Goal: Task Accomplishment & Management: Manage account settings

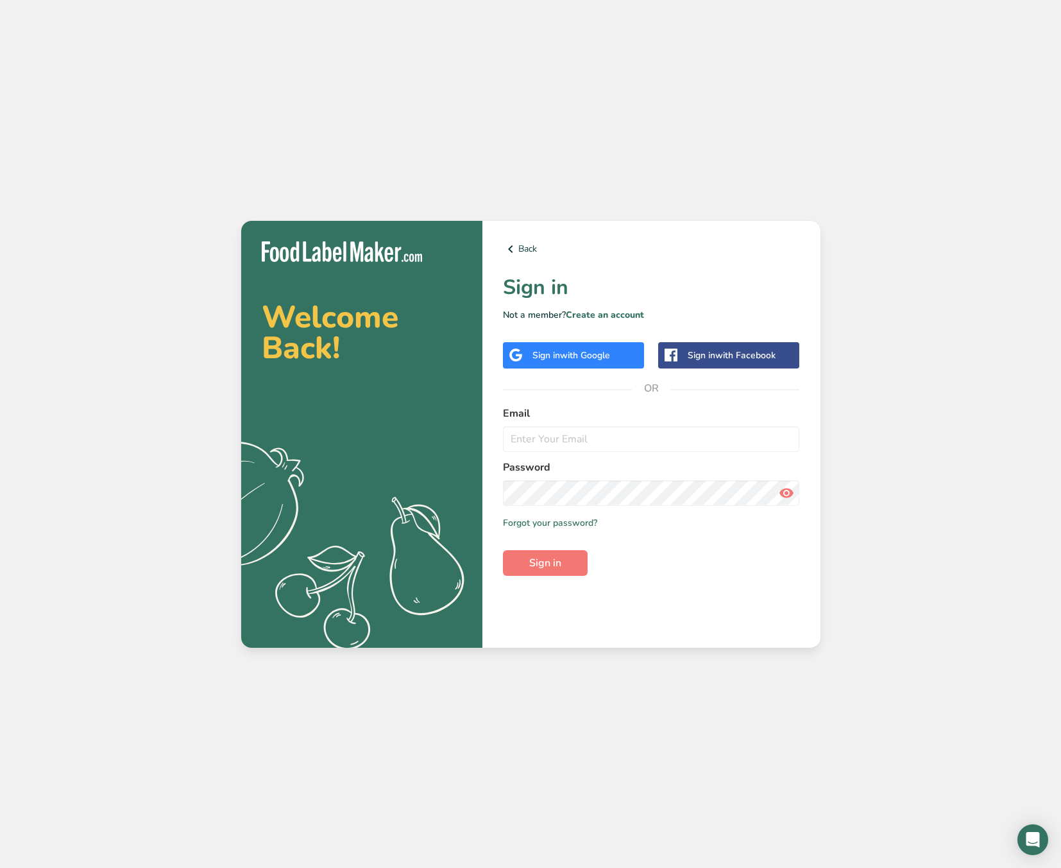
click at [568, 357] on span "with Google" at bounding box center [585, 355] width 50 height 12
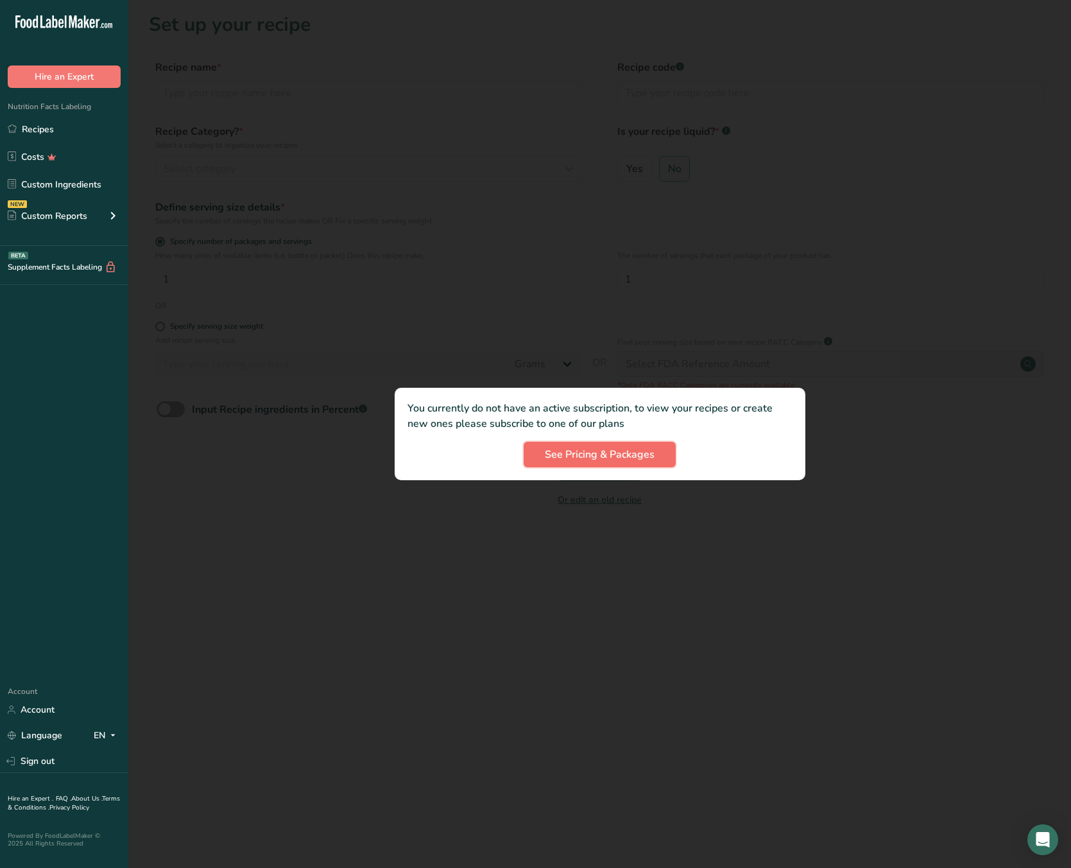
click at [588, 452] on span "See Pricing & Packages" at bounding box center [600, 454] width 110 height 15
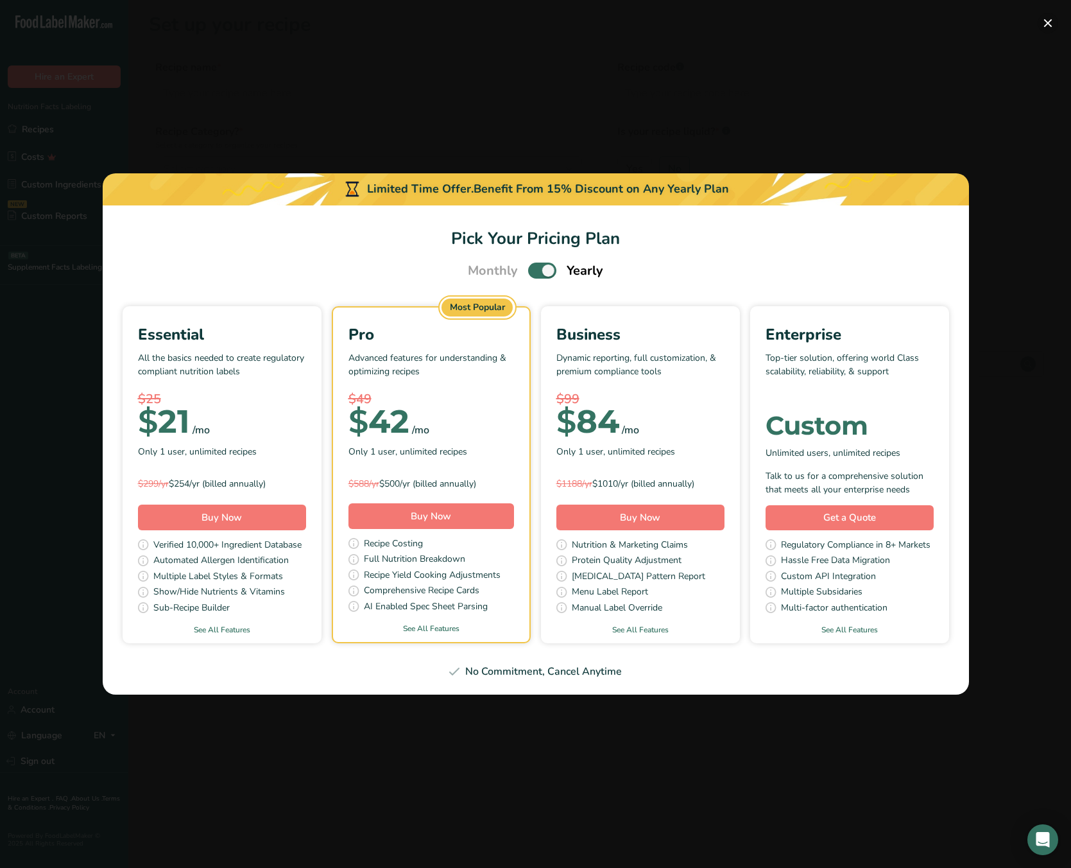
click at [1049, 22] on button "Pick Your Pricing Plan Modal" at bounding box center [1048, 23] width 21 height 21
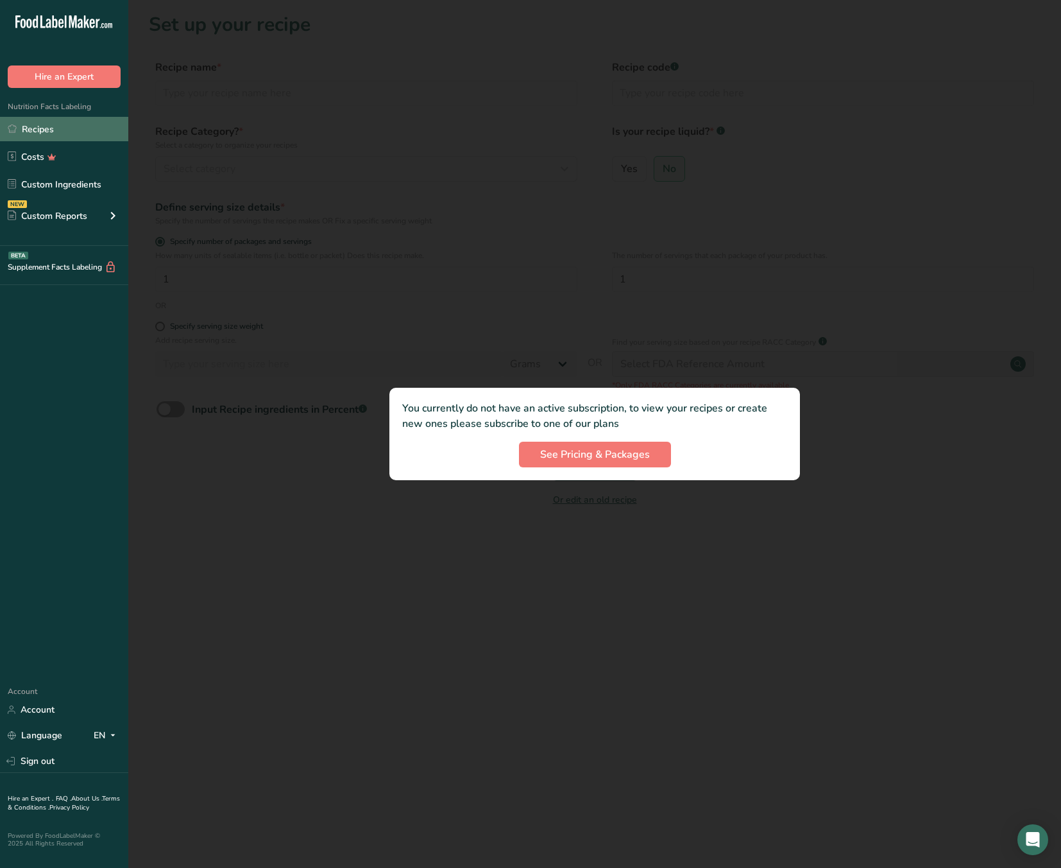
click at [37, 126] on link "Recipes" at bounding box center [64, 129] width 128 height 24
click at [279, 139] on div at bounding box center [594, 434] width 933 height 868
click at [610, 456] on span "See Pricing & Packages" at bounding box center [595, 454] width 110 height 15
click at [329, 154] on div at bounding box center [594, 434] width 933 height 868
drag, startPoint x: 320, startPoint y: 139, endPoint x: 291, endPoint y: 155, distance: 33.0
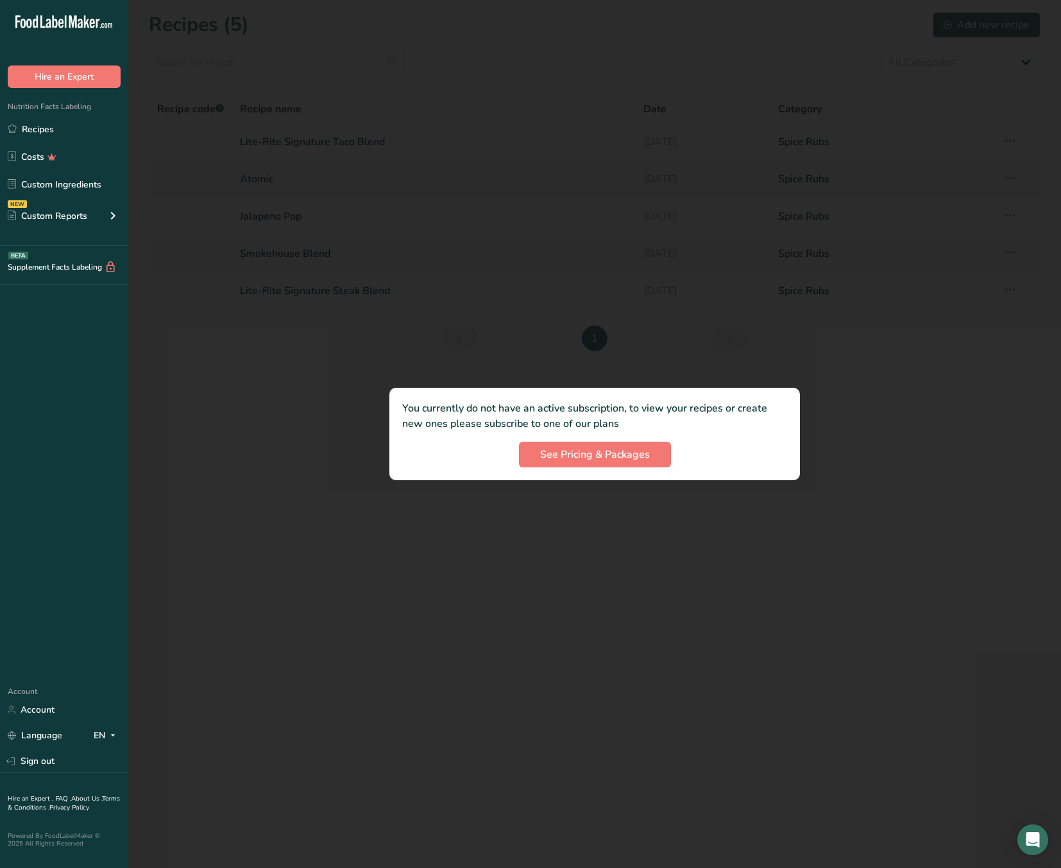
click at [318, 140] on div at bounding box center [594, 434] width 933 height 868
drag, startPoint x: 265, startPoint y: 170, endPoint x: 267, endPoint y: 193, distance: 23.2
click at [265, 171] on div at bounding box center [594, 434] width 933 height 868
drag, startPoint x: 269, startPoint y: 219, endPoint x: 269, endPoint y: 236, distance: 17.3
click at [269, 221] on div at bounding box center [594, 434] width 933 height 868
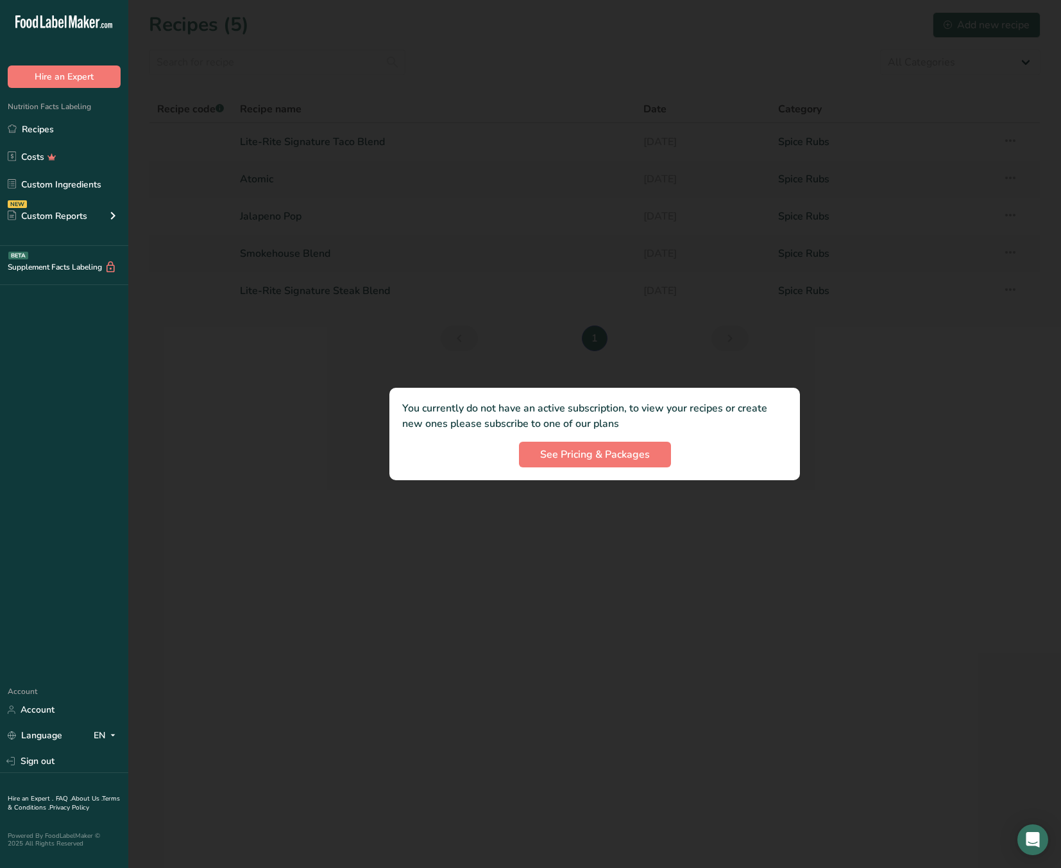
click at [265, 263] on div at bounding box center [594, 434] width 933 height 868
drag, startPoint x: 276, startPoint y: 330, endPoint x: 277, endPoint y: 364, distance: 34.7
click at [277, 350] on div at bounding box center [594, 434] width 933 height 868
drag, startPoint x: 277, startPoint y: 415, endPoint x: 279, endPoint y: 408, distance: 7.5
click at [278, 412] on div at bounding box center [594, 434] width 933 height 868
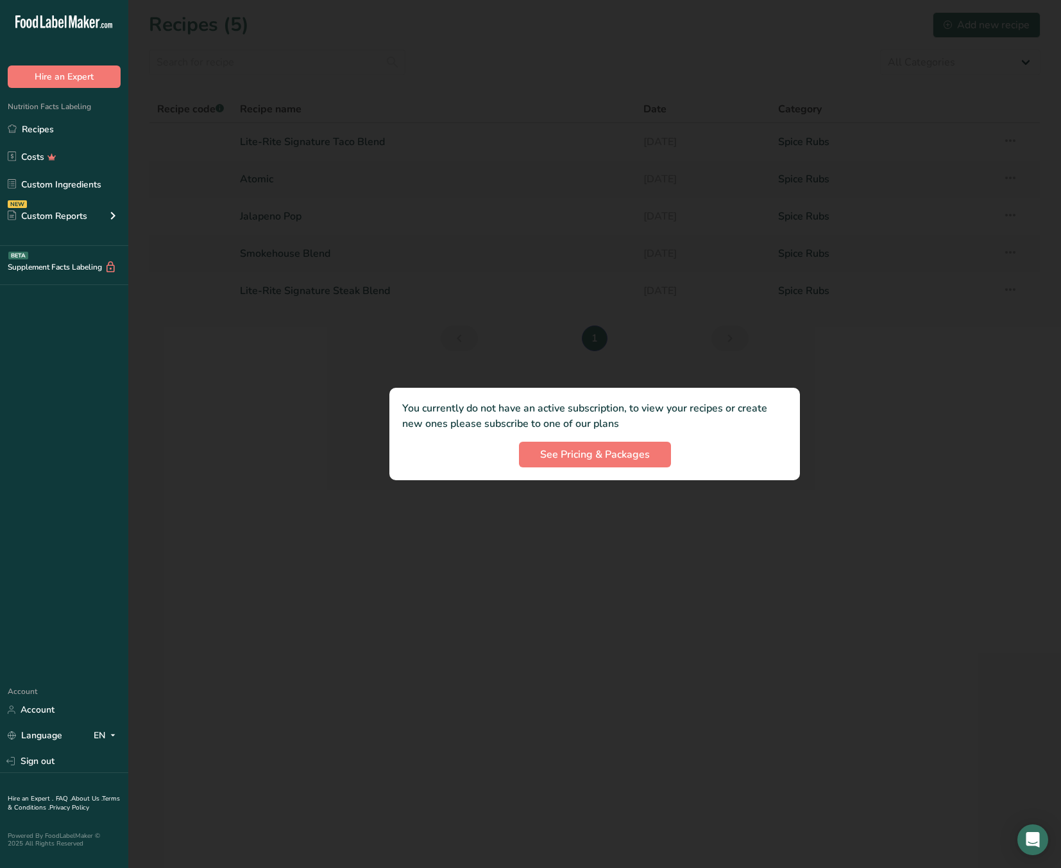
click at [300, 287] on div at bounding box center [594, 434] width 933 height 868
click at [50, 714] on link "Account" at bounding box center [64, 709] width 128 height 22
